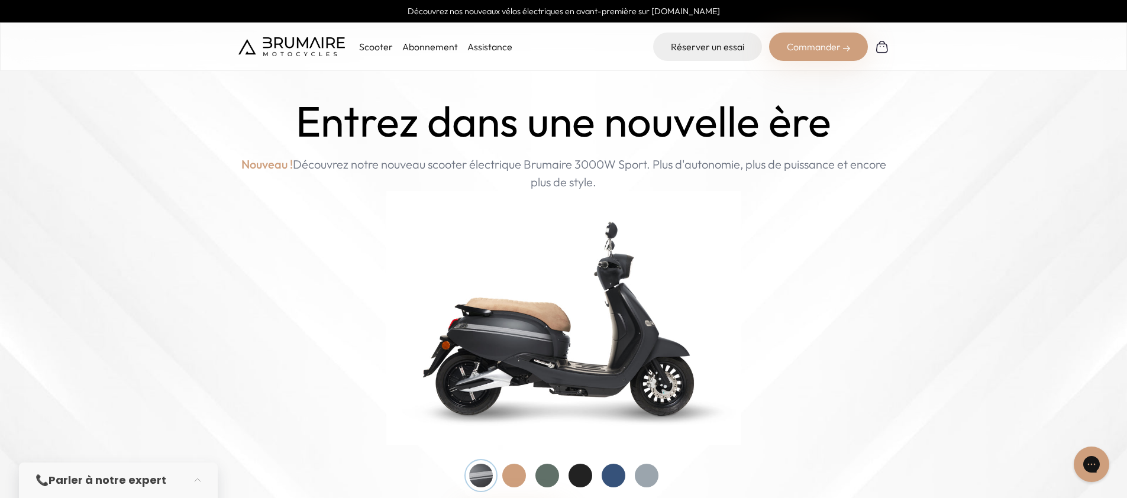
click at [412, 51] on link "Abonnement" at bounding box center [430, 47] width 56 height 12
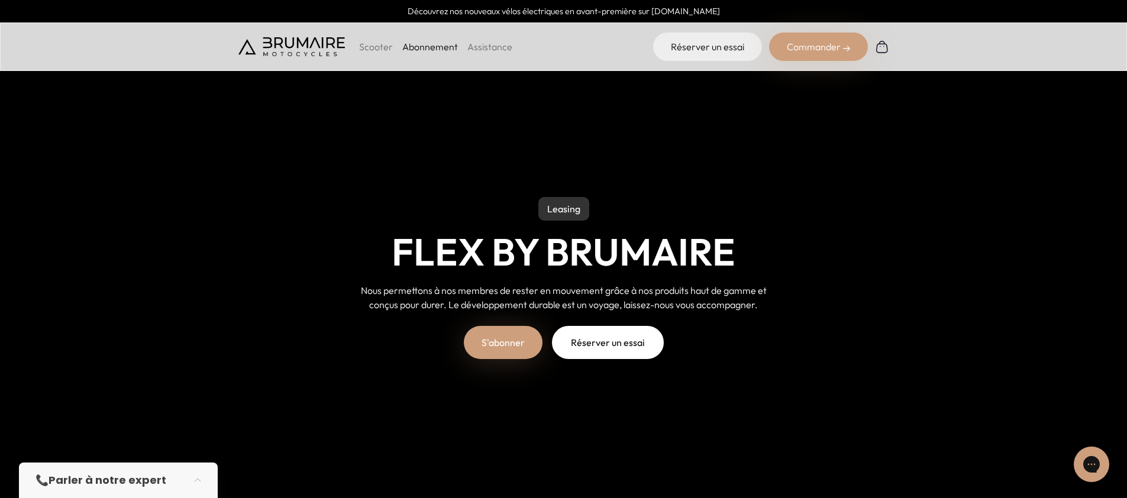
click at [509, 351] on link "S'abonner" at bounding box center [503, 342] width 79 height 33
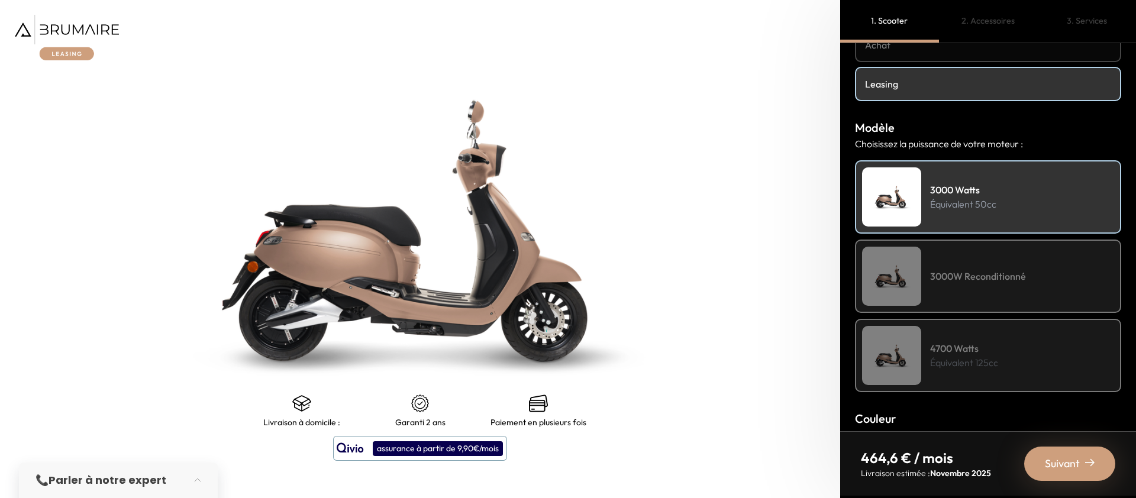
scroll to position [80, 0]
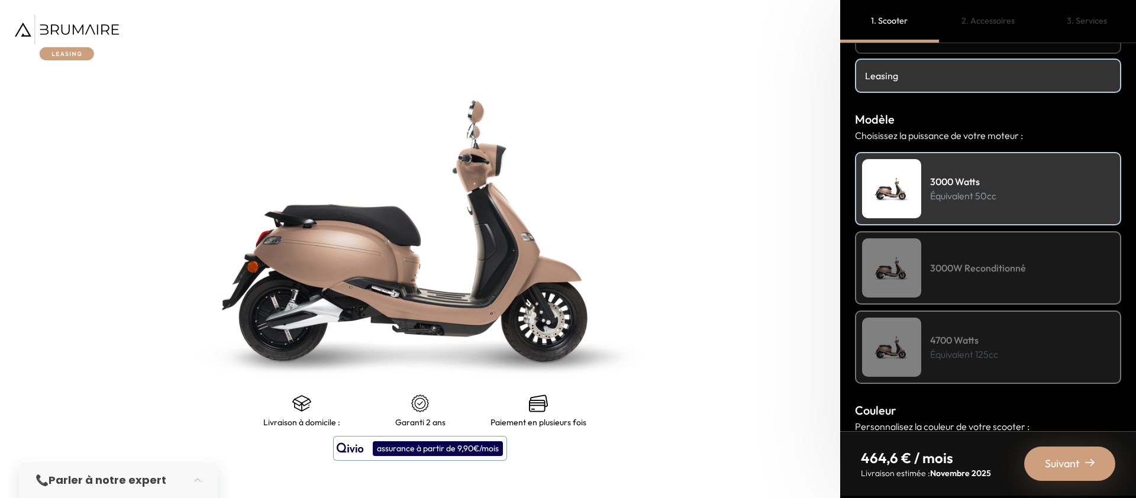
click at [964, 349] on p "Équivalent 125cc" at bounding box center [964, 354] width 68 height 14
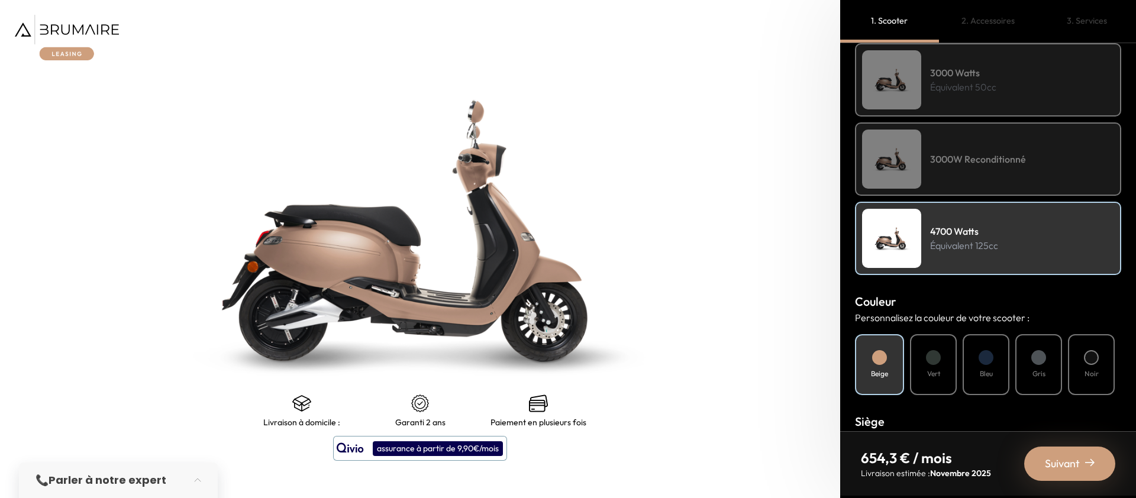
scroll to position [184, 0]
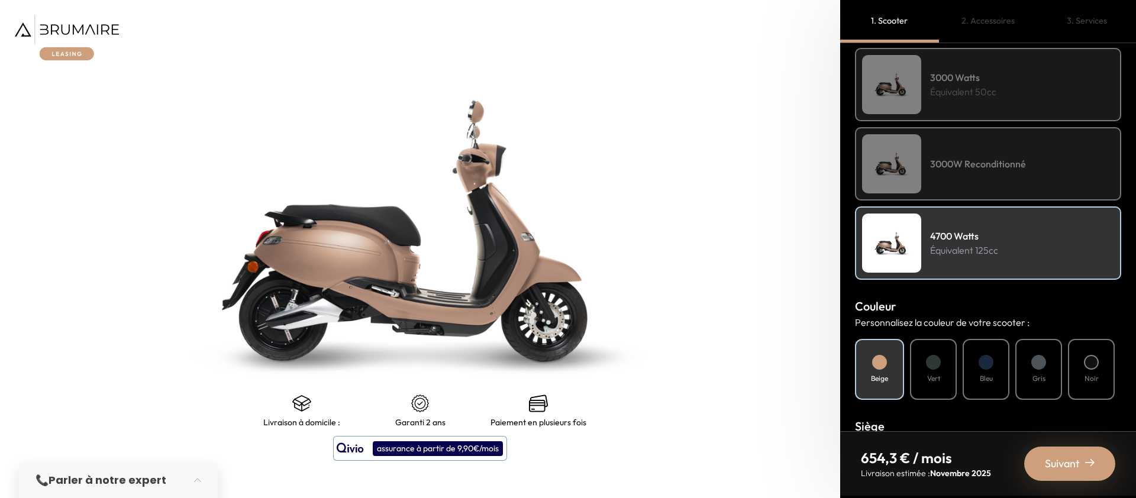
click at [949, 96] on p "Équivalent 50cc" at bounding box center [963, 92] width 66 height 14
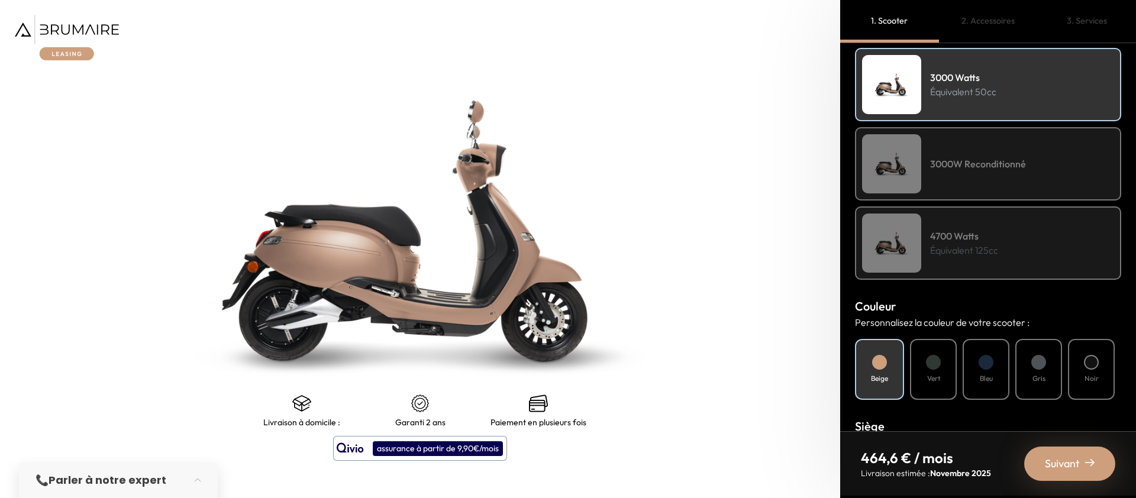
click at [986, 247] on p "Équivalent 125cc" at bounding box center [964, 250] width 68 height 14
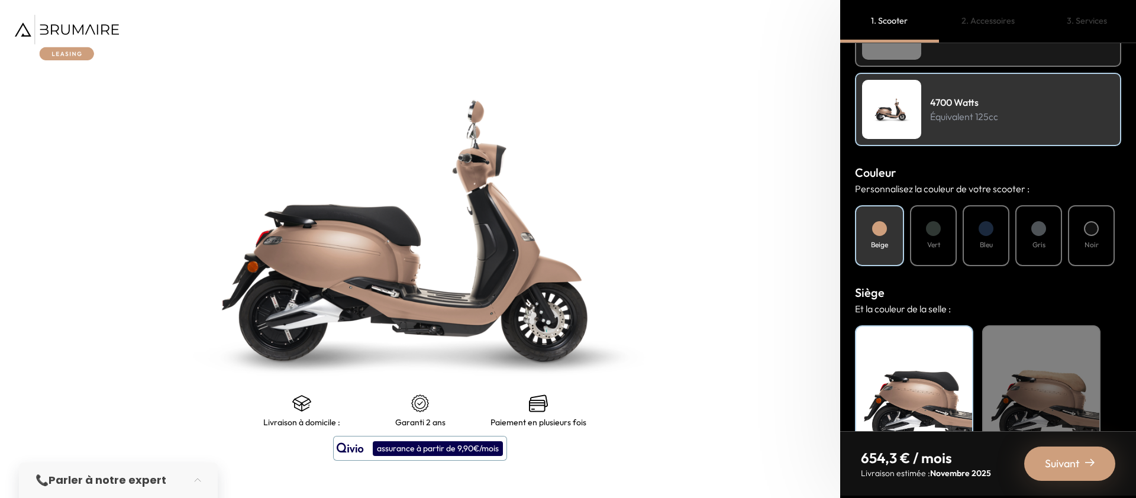
scroll to position [328, 0]
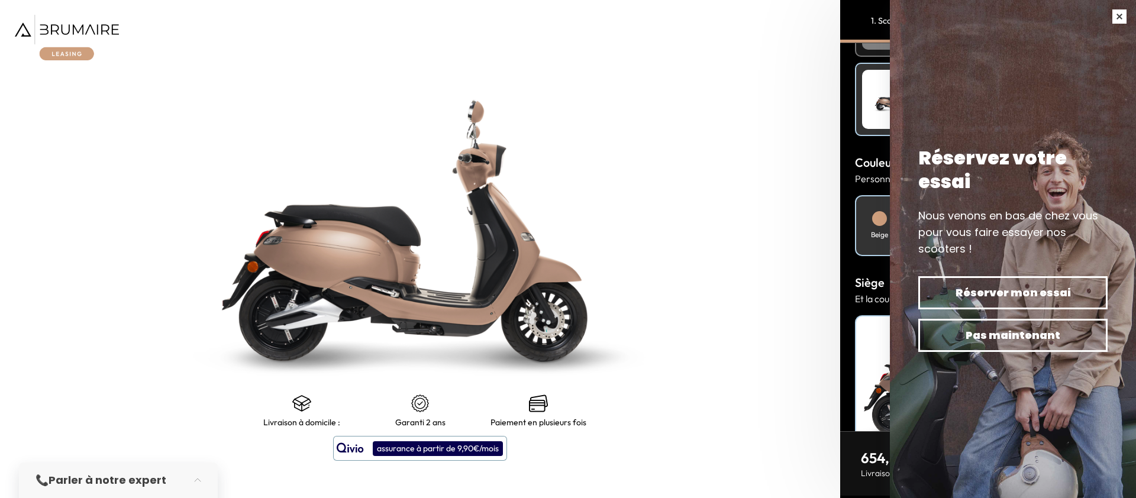
click at [1119, 14] on button "button" at bounding box center [1119, 16] width 33 height 33
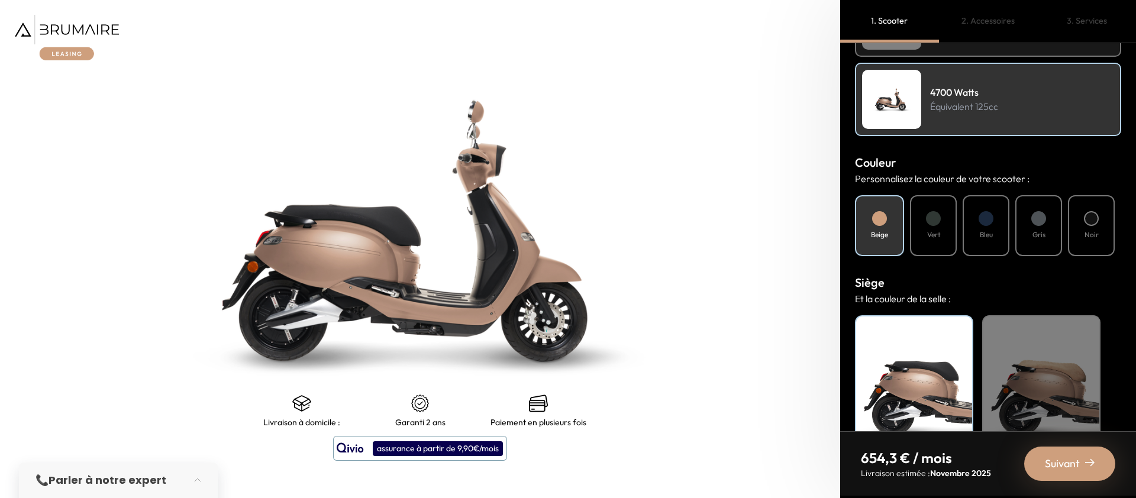
click at [1088, 224] on div at bounding box center [1091, 218] width 15 height 15
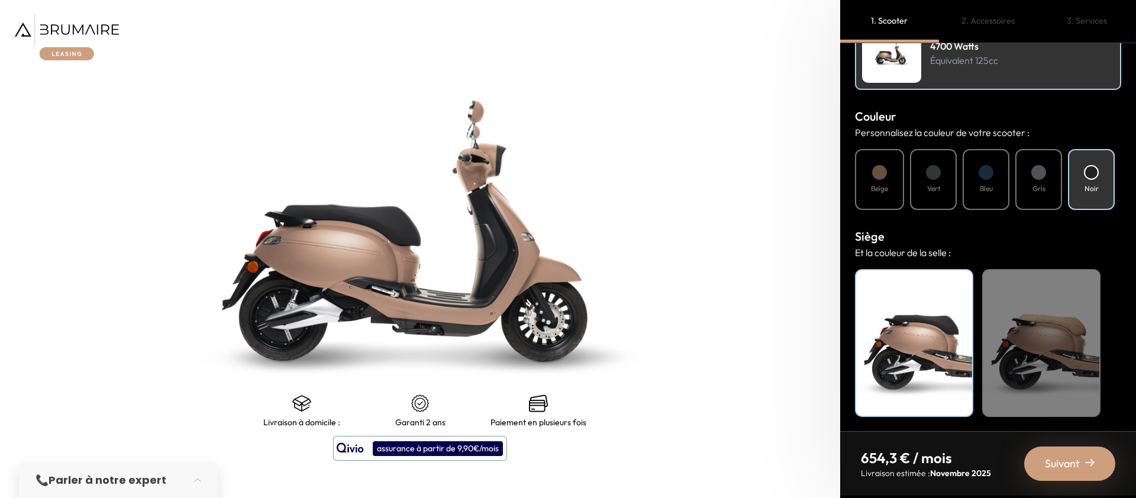
scroll to position [375, 0]
